Goal: Check status: Check status

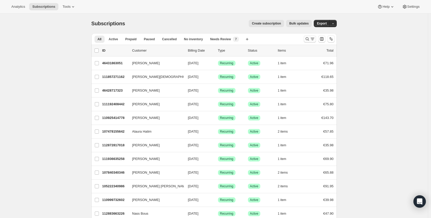
click at [306, 39] on icon "Search and filter results" at bounding box center [306, 38] width 5 height 5
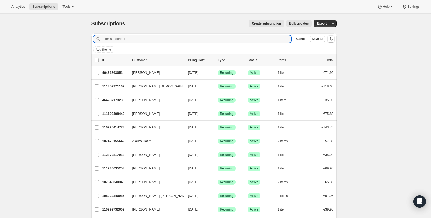
paste input "[EMAIL_ADDRESS][DOMAIN_NAME]"
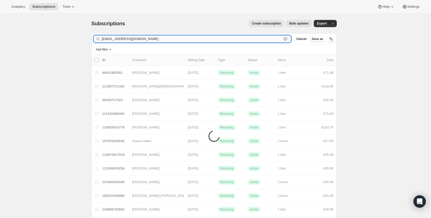
type input "[EMAIL_ADDRESS][DOMAIN_NAME]"
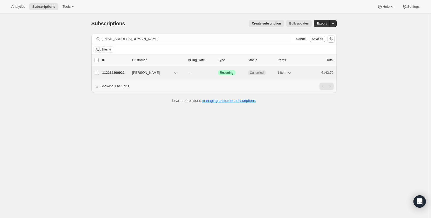
click at [109, 75] on p "112232300922" at bounding box center [115, 72] width 26 height 5
